Goal: Information Seeking & Learning: Learn about a topic

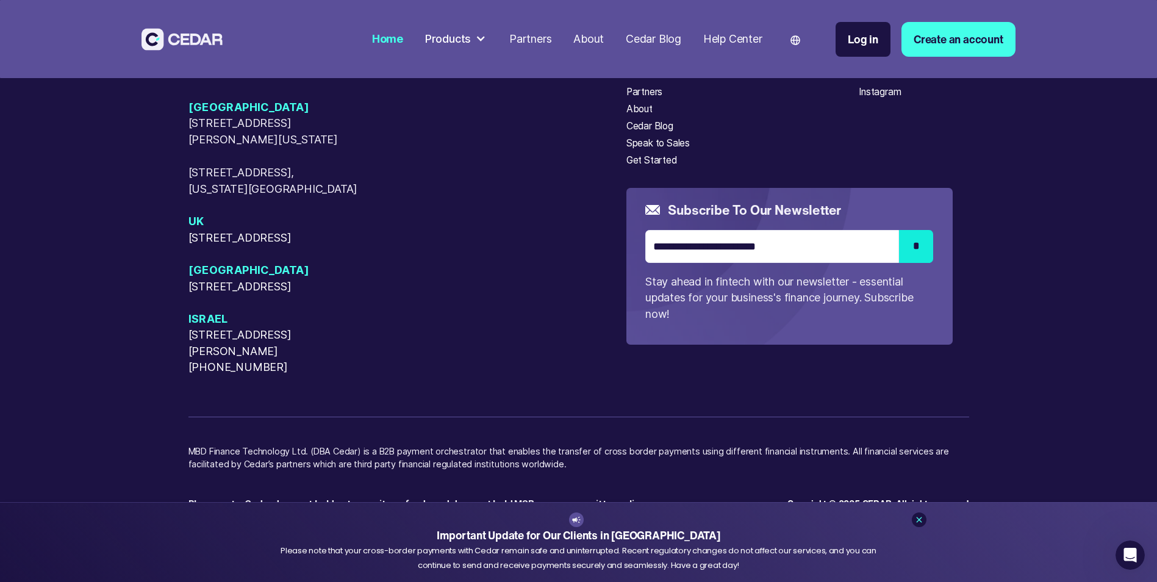
scroll to position [5755, 0]
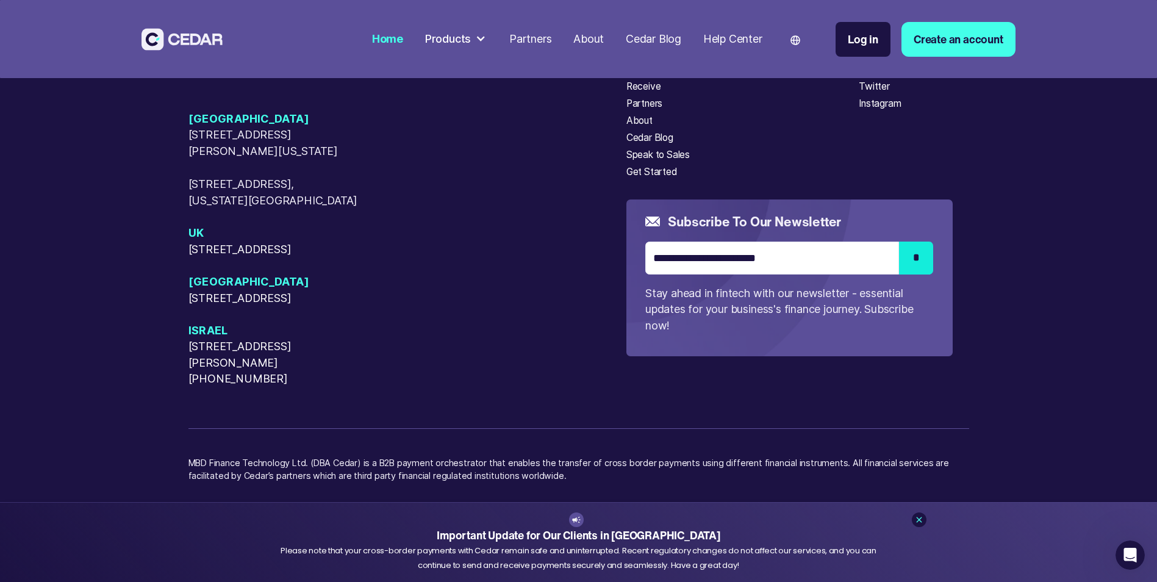
click at [603, 475] on p "MBD Finance Technology Ltd. (DBA Cedar) is a B2B payment orchestrator that enab…" at bounding box center [578, 475] width 781 height 39
click at [548, 382] on div "USA 405 Cameron Sreet, Alexandria, Virginia, 22314 50 W 23rd Street, New York, …" at bounding box center [407, 249] width 438 height 276
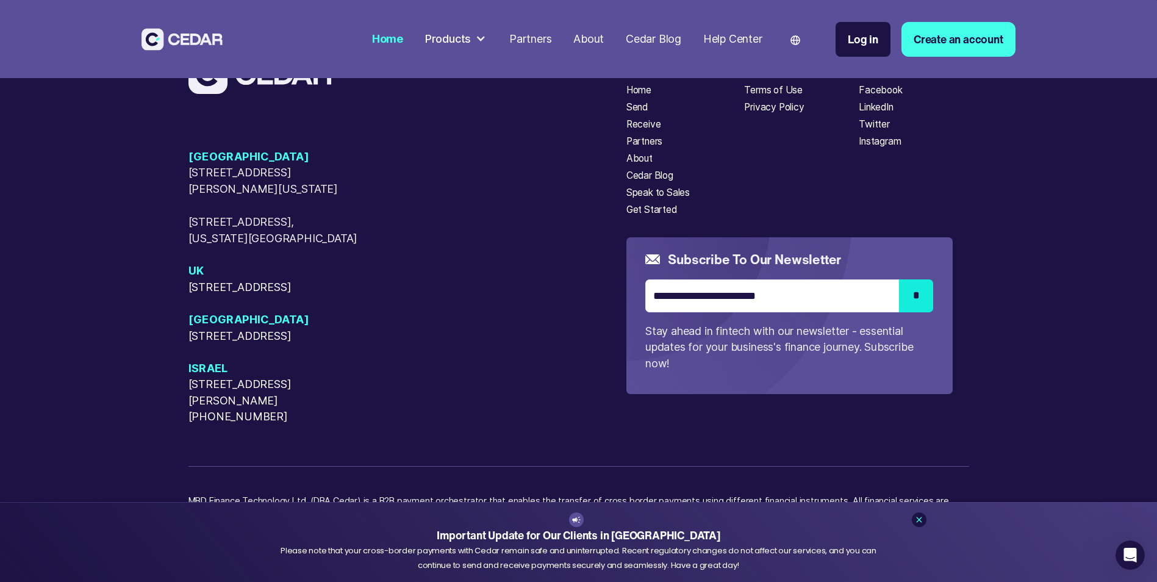
scroll to position [5635, 0]
click at [632, 166] on div "About" at bounding box center [639, 159] width 26 height 15
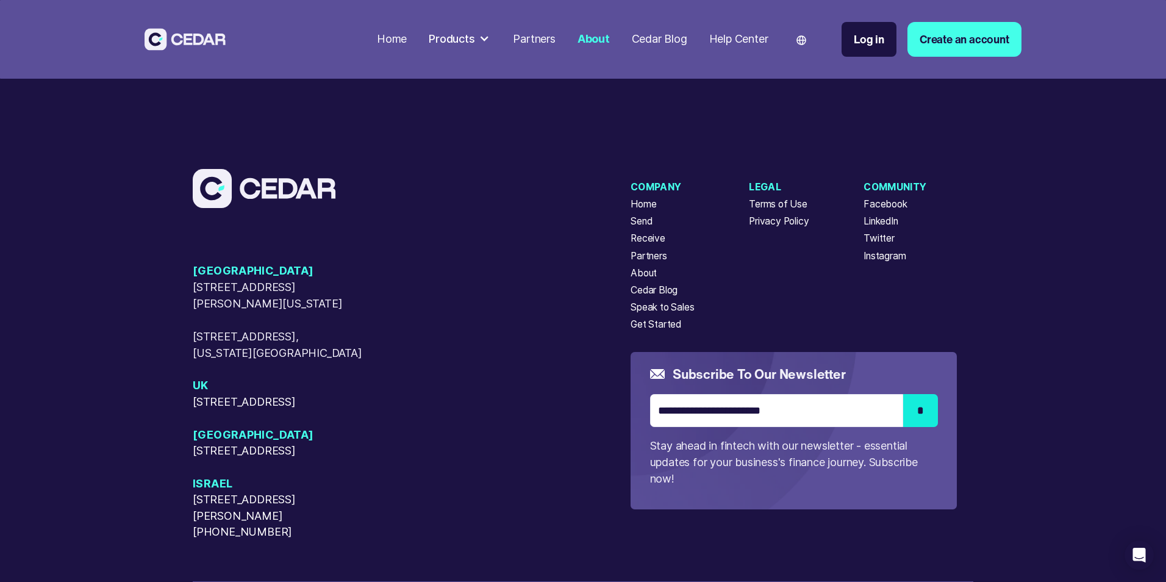
scroll to position [3304, 0]
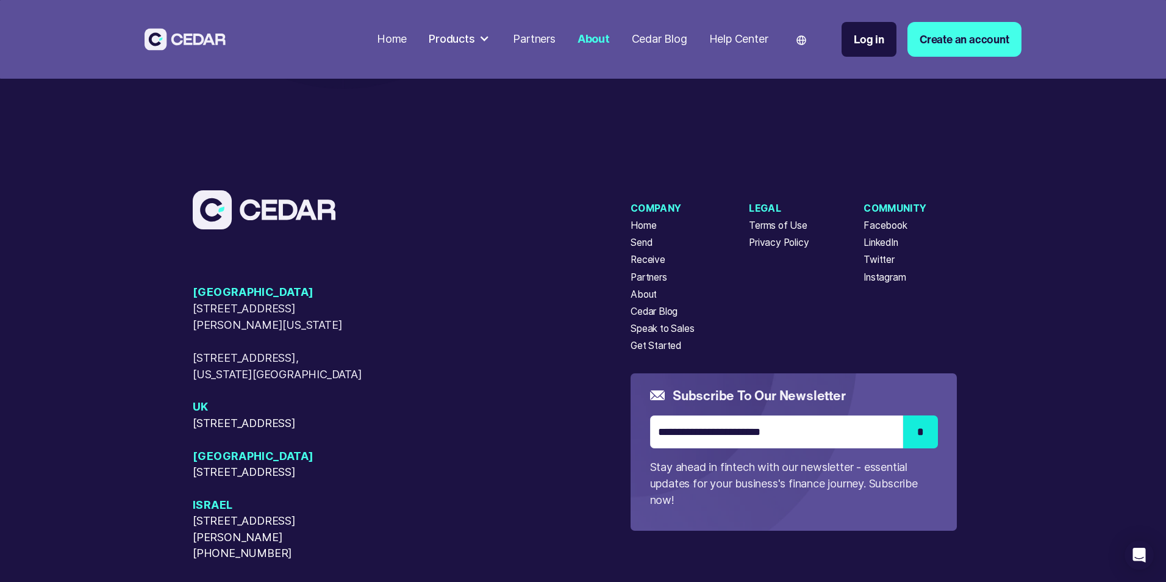
click at [471, 47] on div "Products" at bounding box center [459, 39] width 73 height 27
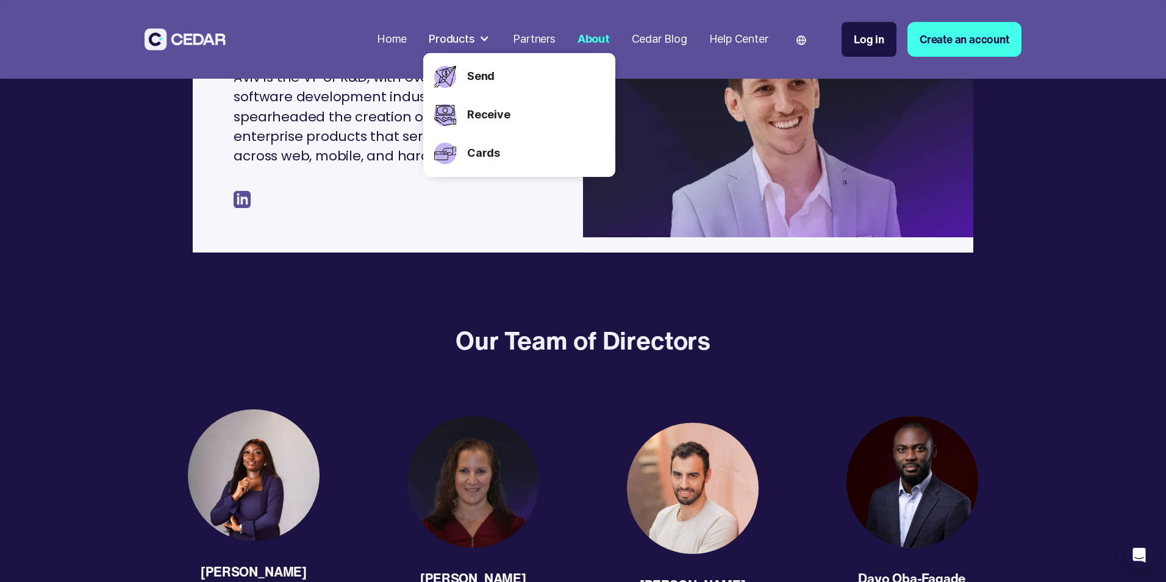
scroll to position [1159, 0]
